Goal: Find specific page/section: Find specific page/section

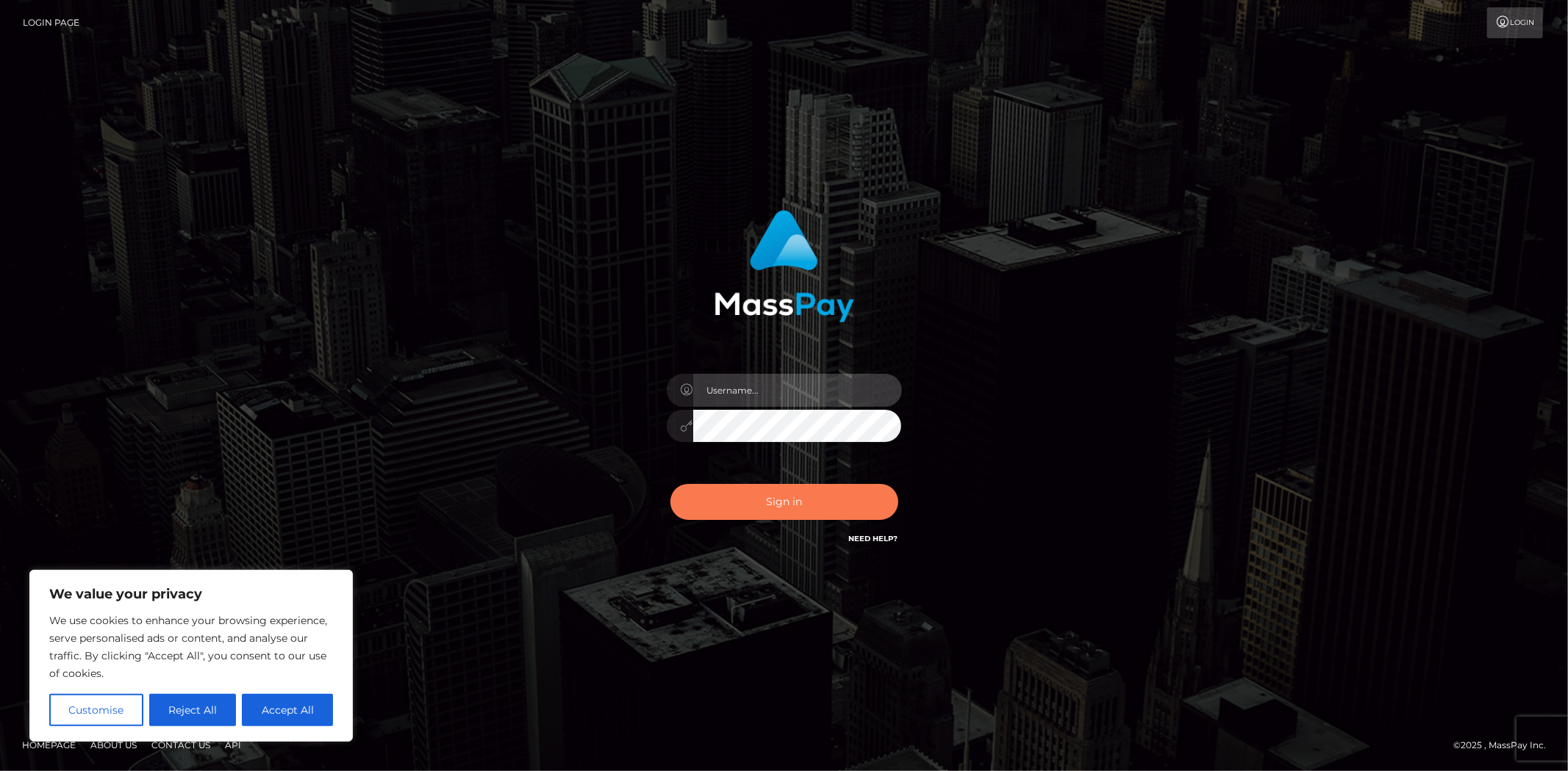
type input "MJSamelo"
drag, startPoint x: 757, startPoint y: 490, endPoint x: 903, endPoint y: 529, distance: 151.1
click at [757, 492] on button "Sign in" at bounding box center [784, 502] width 228 height 36
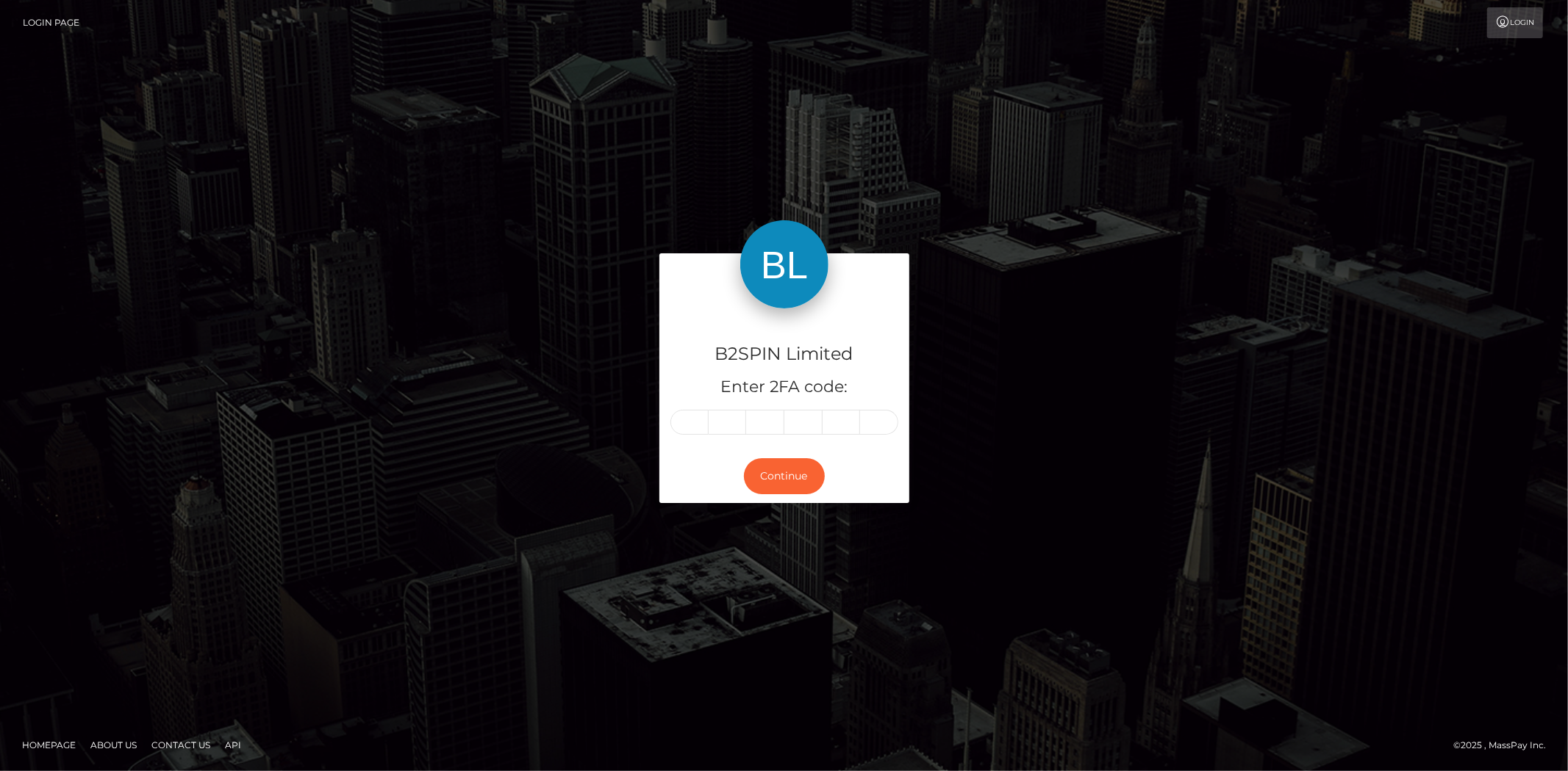
click at [699, 430] on input "text" at bounding box center [689, 422] width 38 height 25
type input "3"
type input "9"
type input "2"
type input "1"
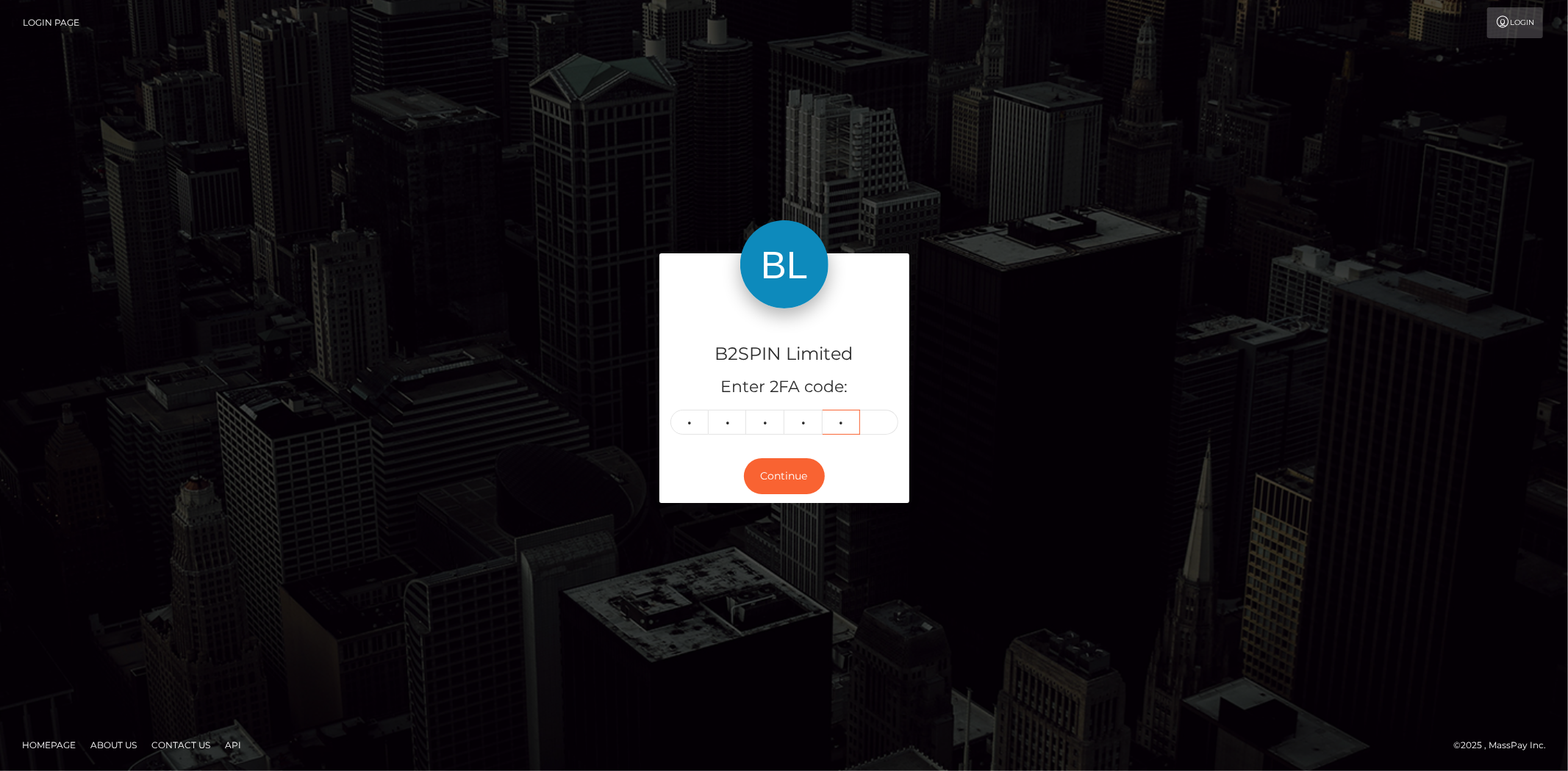
type input "4"
type input "6"
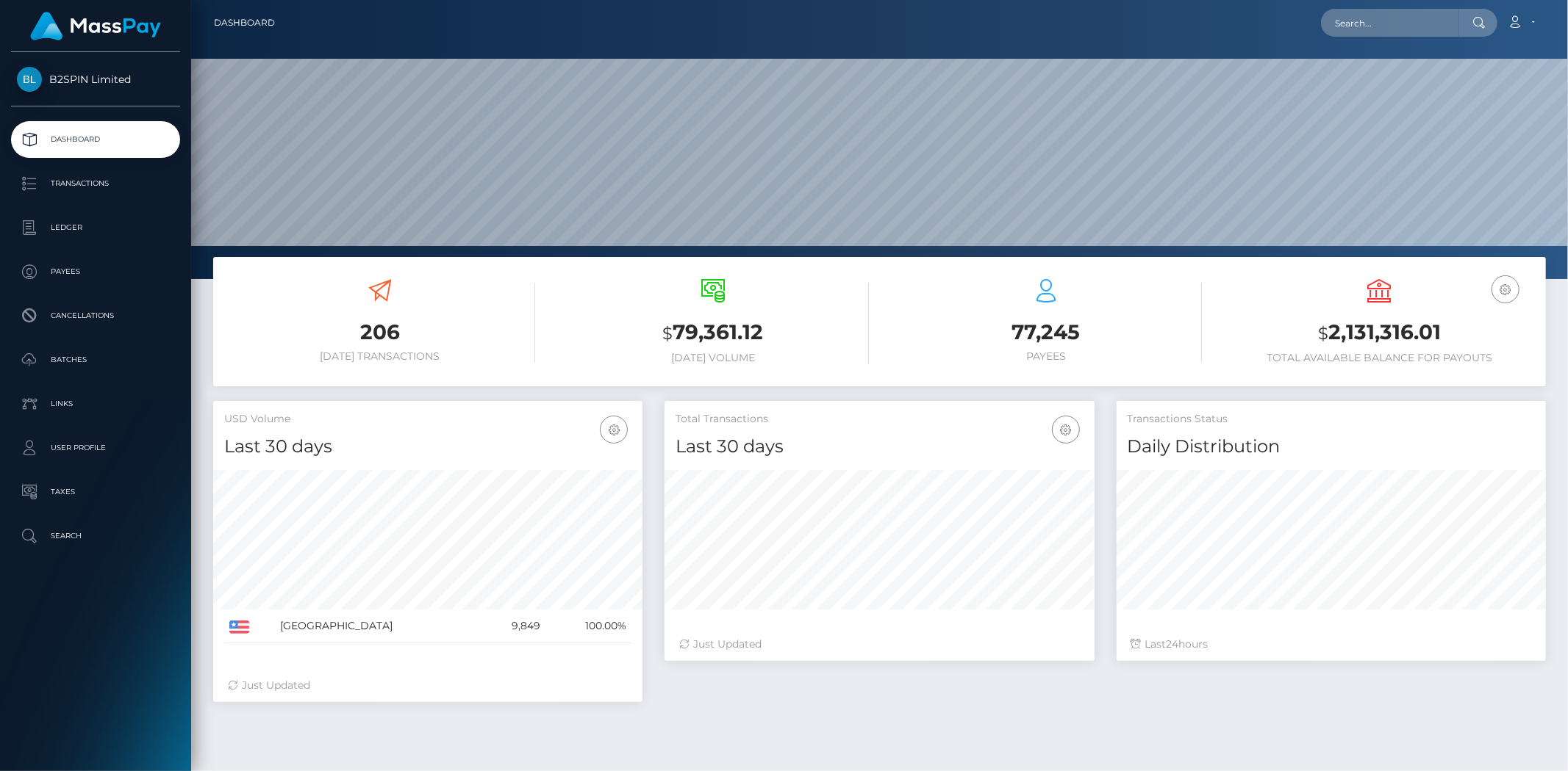
scroll to position [260, 429]
click at [1366, 22] on input "text" at bounding box center [1390, 22] width 138 height 28
paste input "26c25c2c-de95-4b15-ab68-52b6cfa90693"
click at [1450, 26] on input "26c25c2c-de95-4b15-ab68-52b6cfa90693" at bounding box center [1390, 22] width 138 height 28
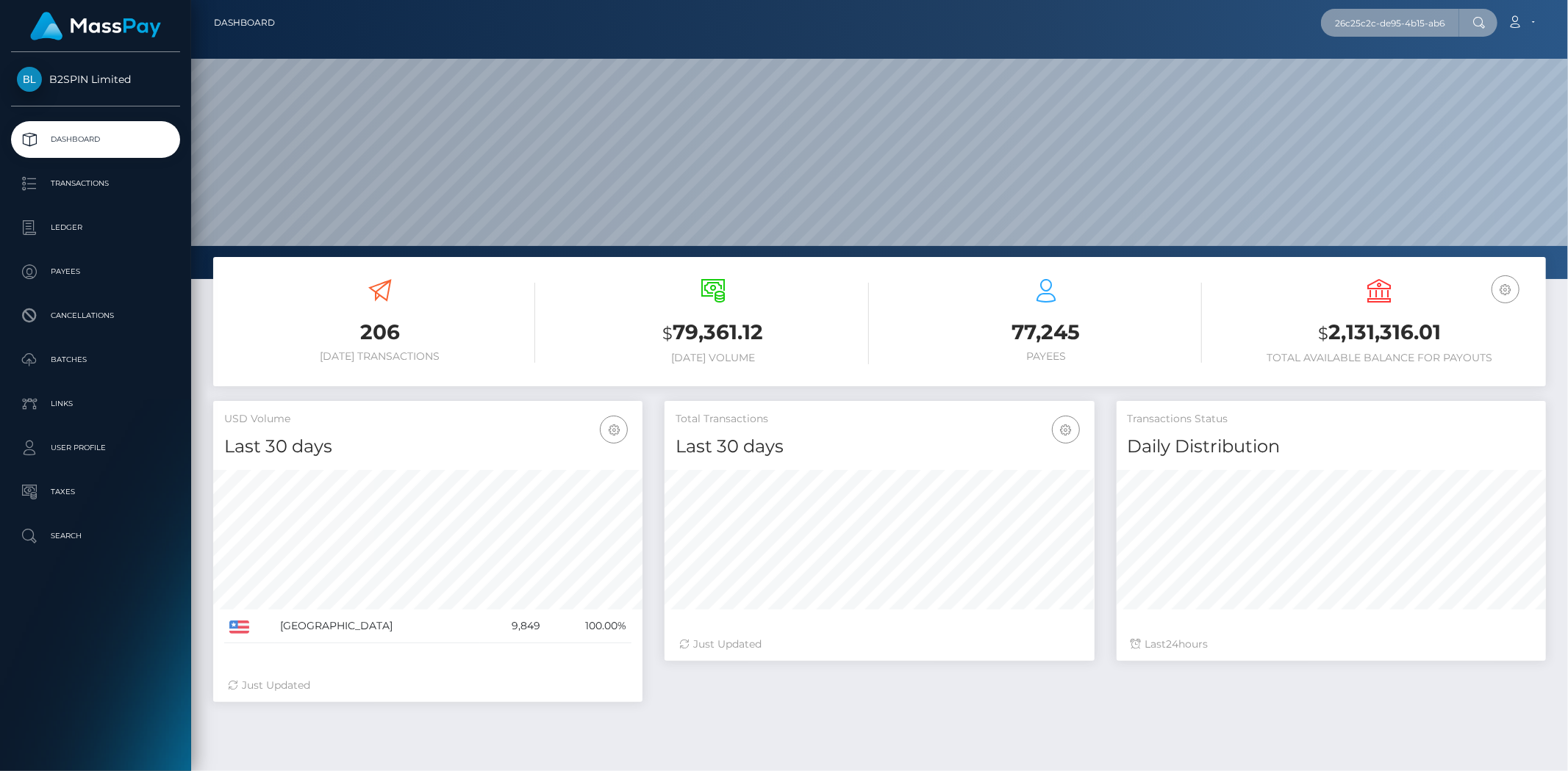
click at [1442, 20] on input "26c25c2c-de95-4b15-ab68-52b6cfa90693" at bounding box center [1390, 22] width 138 height 28
paste input "1750419094"
type input "1750419094"
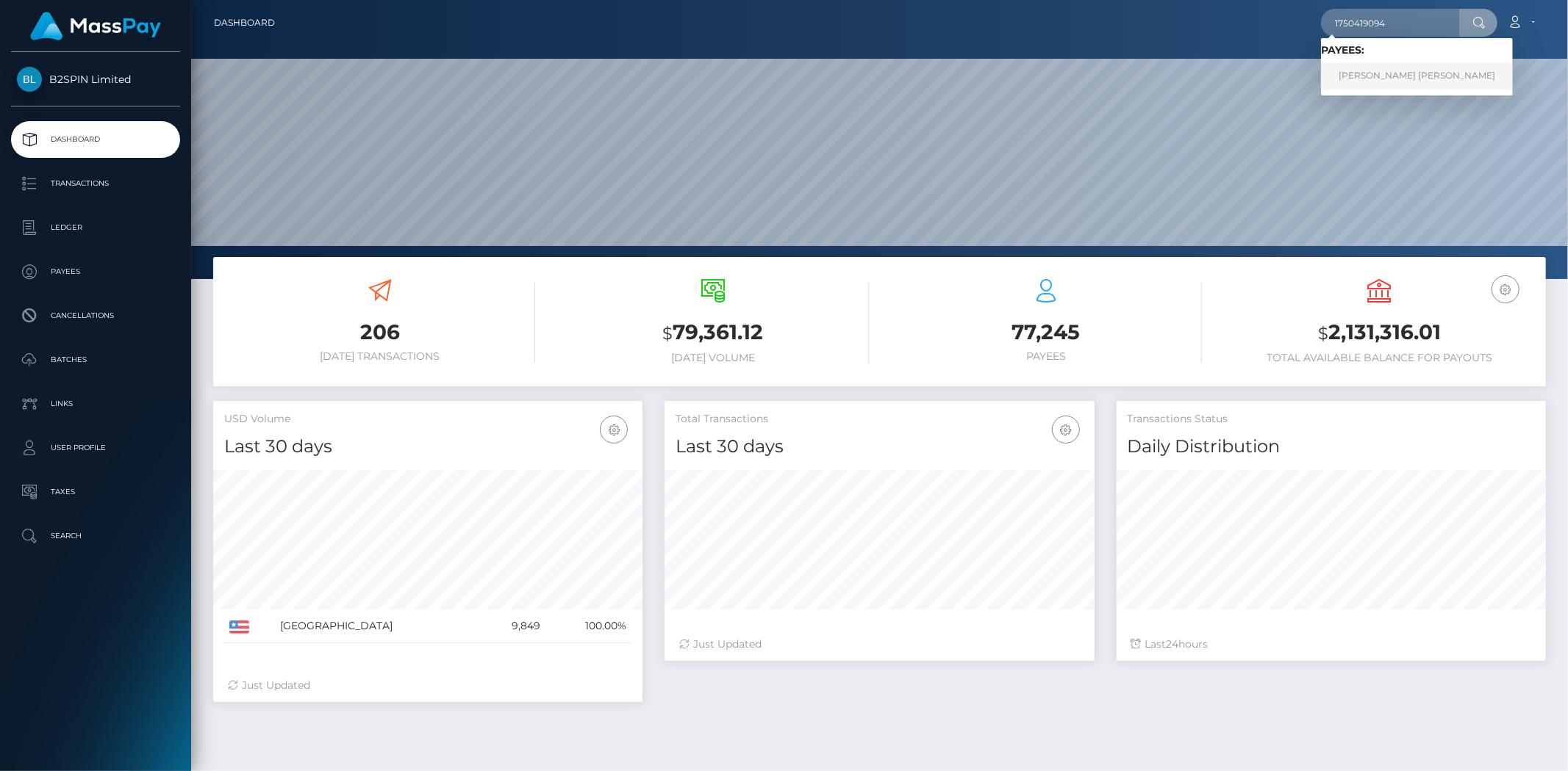
click at [1390, 66] on link "MICHAELLA JESSICA WARD" at bounding box center [1417, 76] width 192 height 27
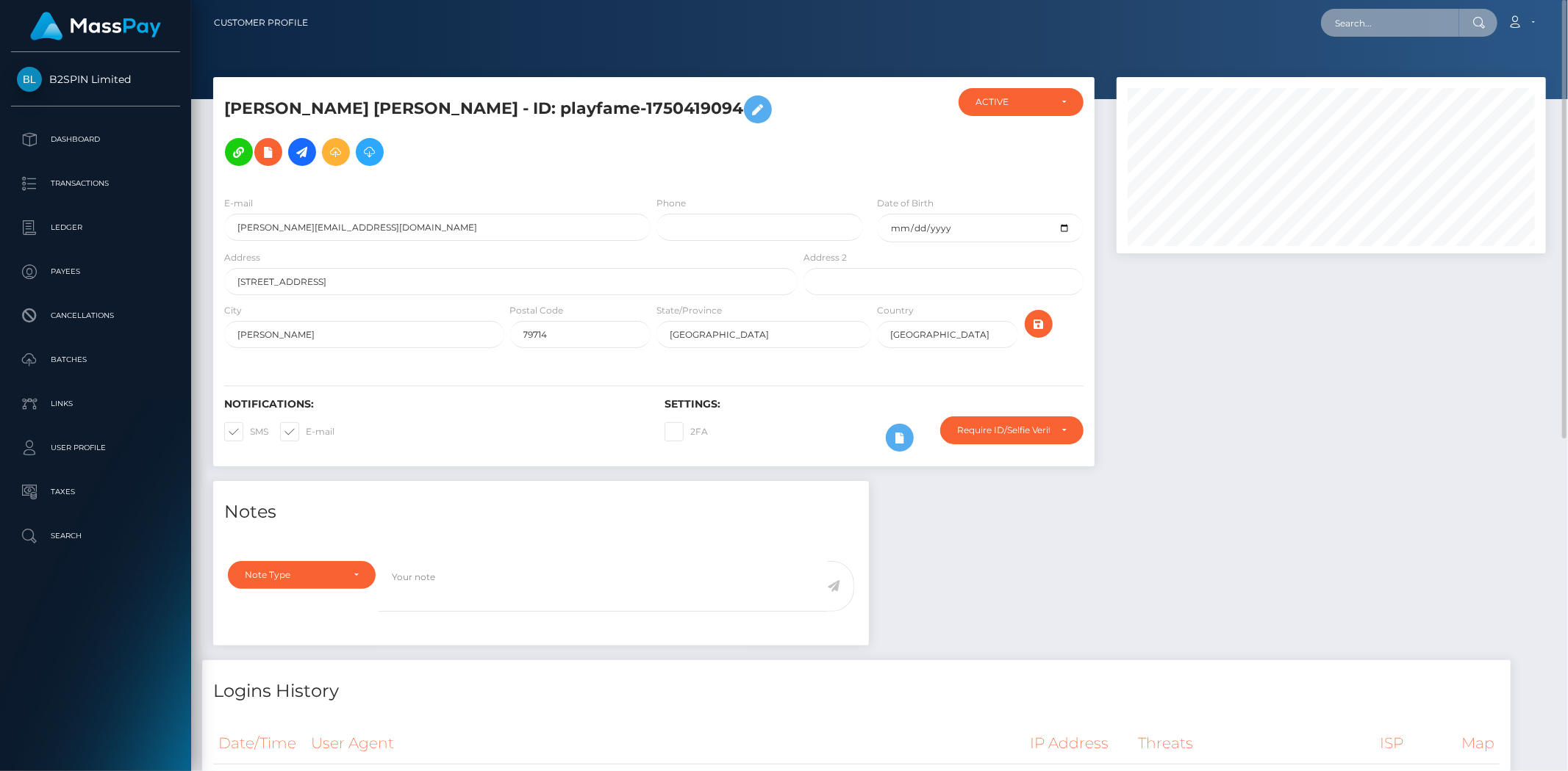
click at [1399, 26] on input "text" at bounding box center [1390, 22] width 138 height 28
paste input "cc63260f-64a9-48c7-9365-b30782527099"
click at [1444, 23] on input "cc63260f-64a9-48c7-9365-b30782527099" at bounding box center [1390, 22] width 138 height 28
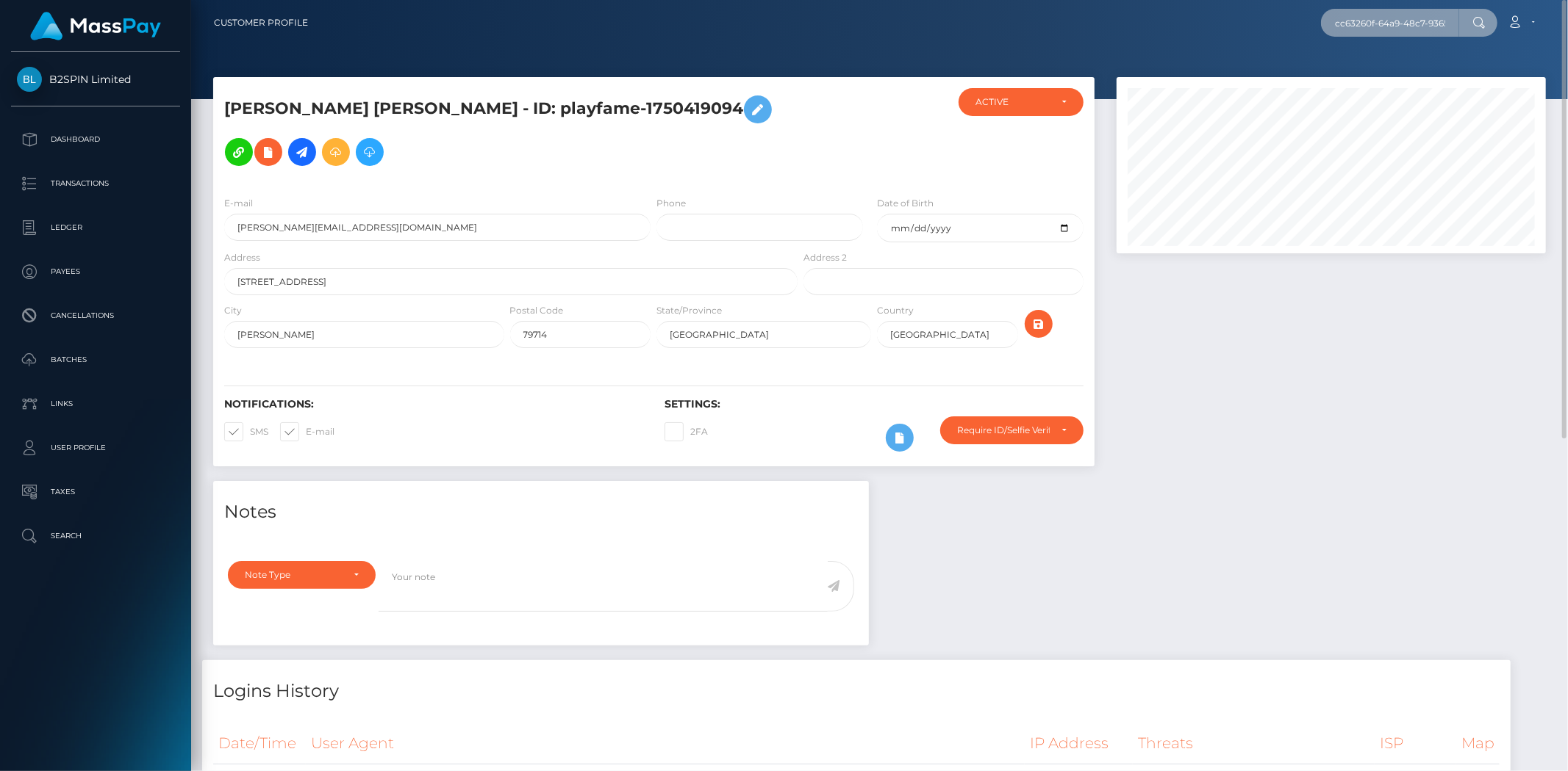
paste input "2024007522"
type input "2024007522"
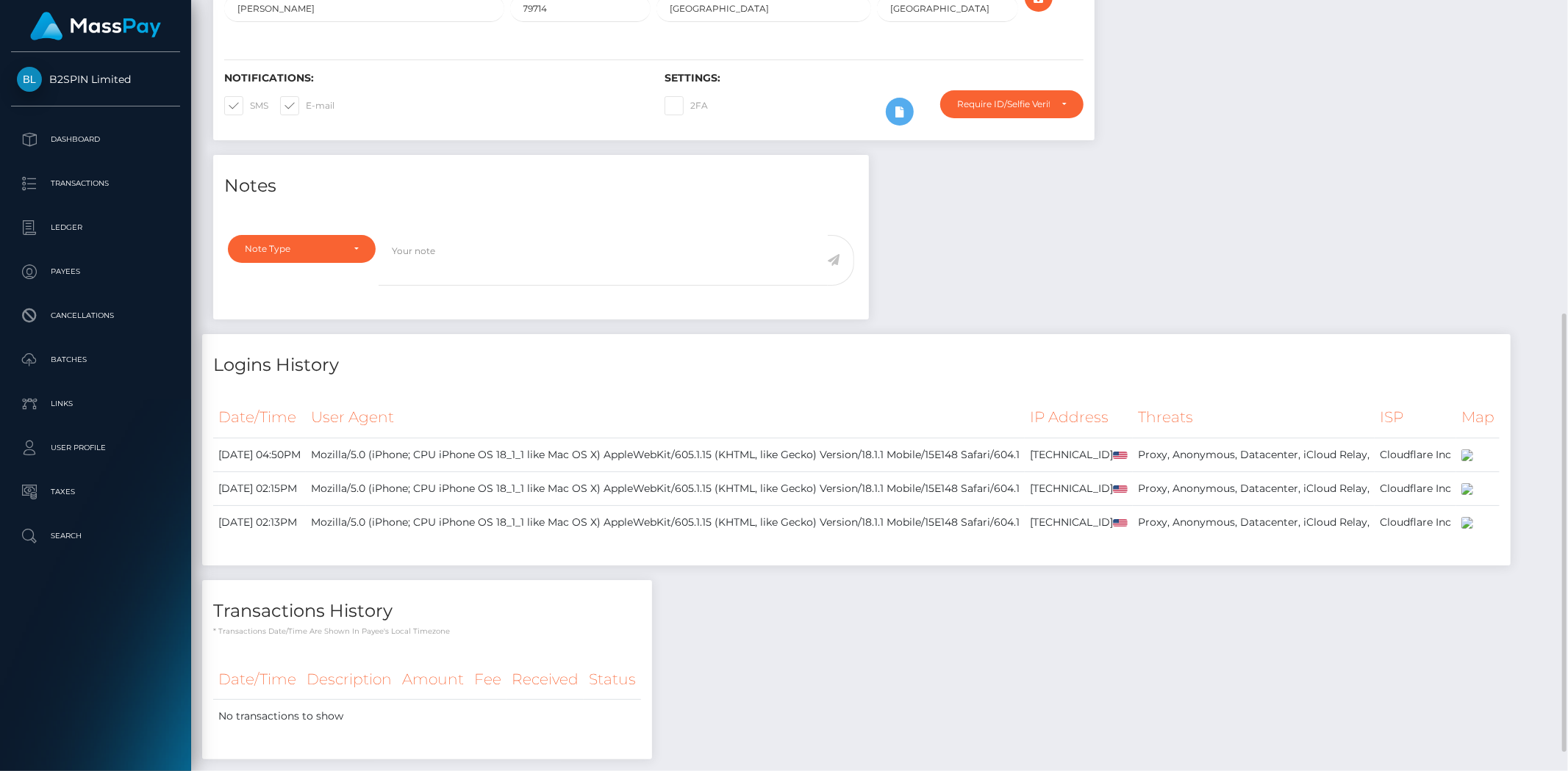
scroll to position [570, 0]
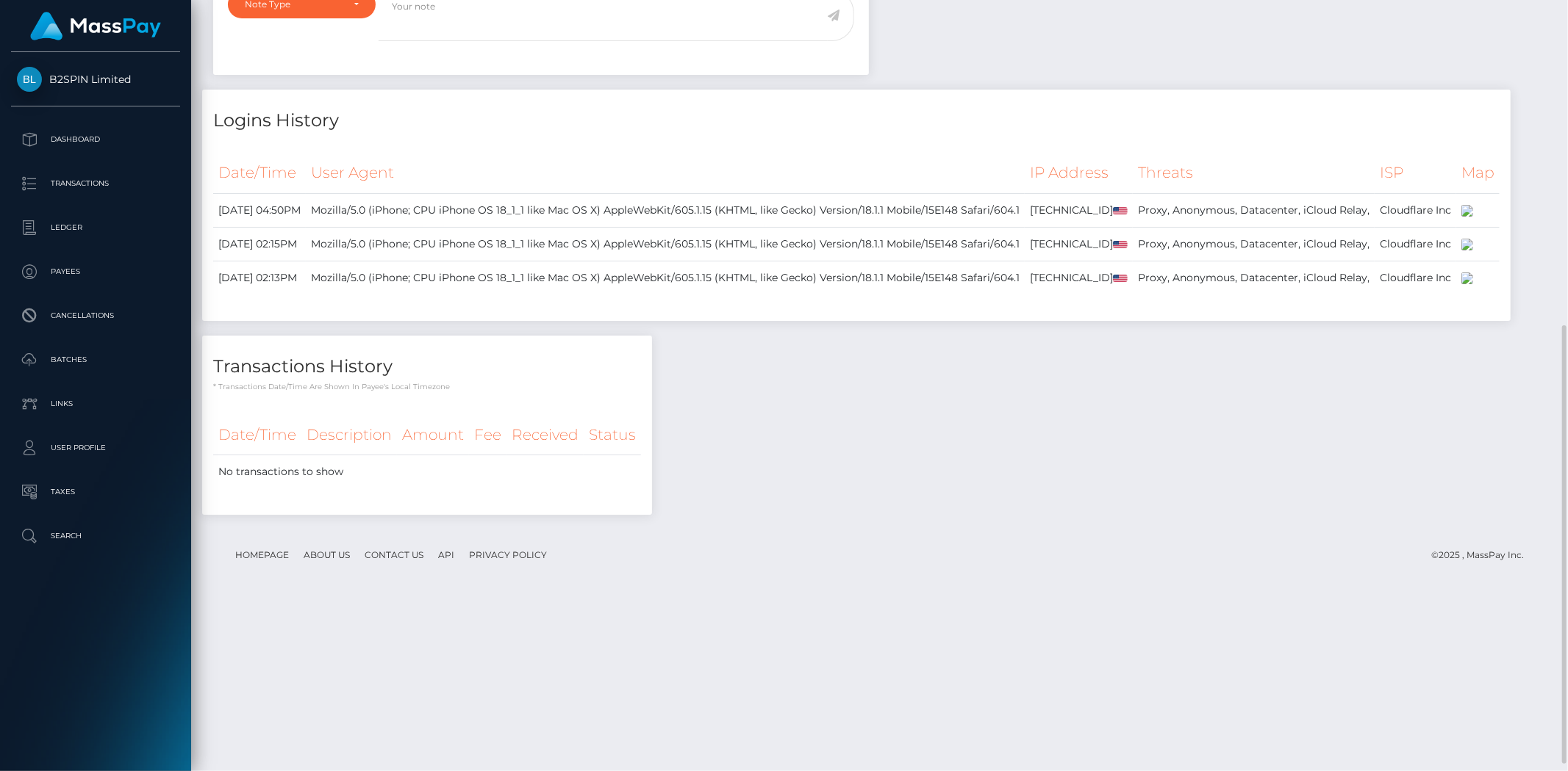
click at [1130, 530] on div "Notes Note Type Compliance Clear Compliance General Note Type" at bounding box center [879, 220] width 1355 height 619
